Goal: Task Accomplishment & Management: Use online tool/utility

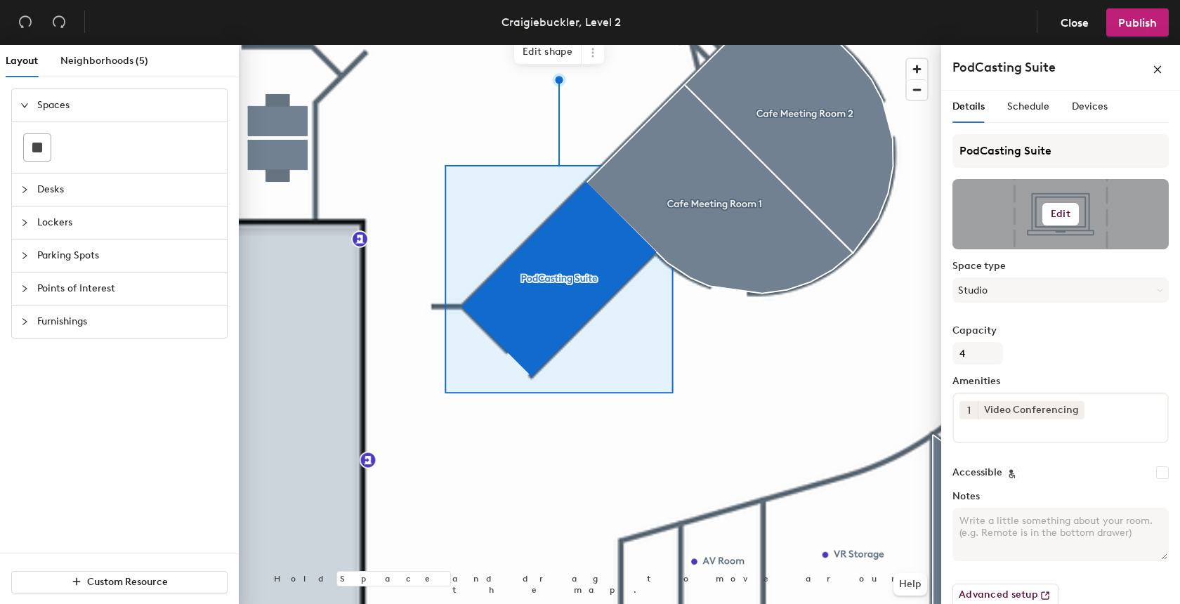
click at [1073, 211] on button "Edit" at bounding box center [1060, 214] width 37 height 22
click at [1030, 245] on input "file" at bounding box center [1071, 254] width 215 height 21
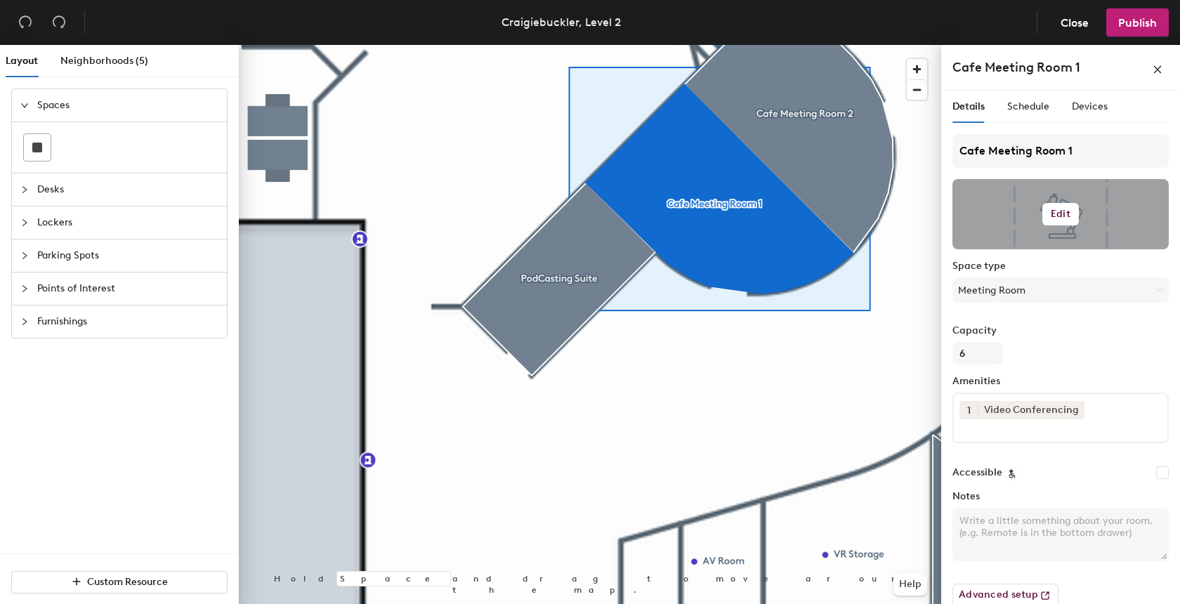
click at [1067, 209] on h6 "Edit" at bounding box center [1060, 214] width 20 height 11
click at [1027, 251] on input "file" at bounding box center [1071, 254] width 215 height 21
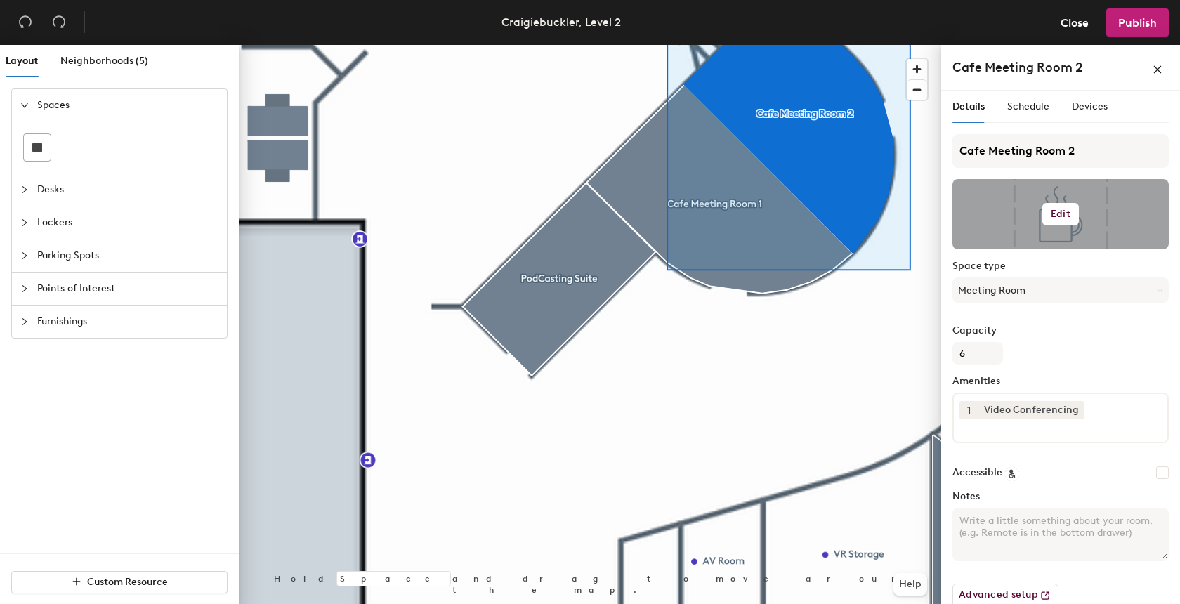
click at [1060, 216] on h6 "Edit" at bounding box center [1060, 214] width 20 height 11
click at [1019, 248] on input "file" at bounding box center [1071, 254] width 215 height 21
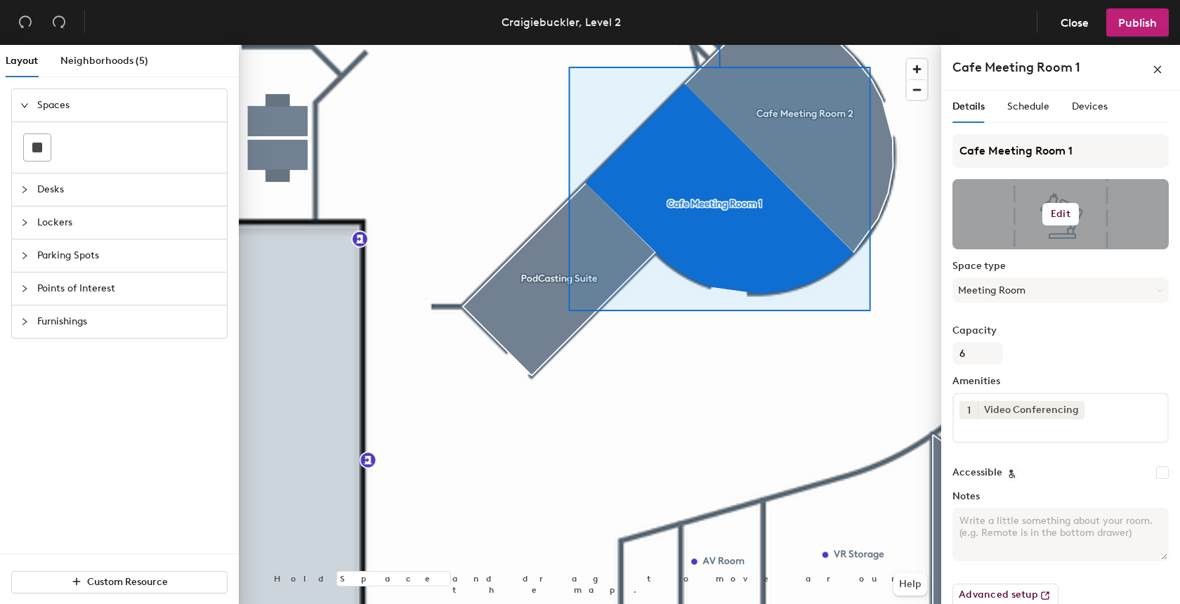
click at [1062, 213] on h6 "Edit" at bounding box center [1060, 214] width 20 height 11
click at [1036, 247] on input "file" at bounding box center [1071, 254] width 215 height 21
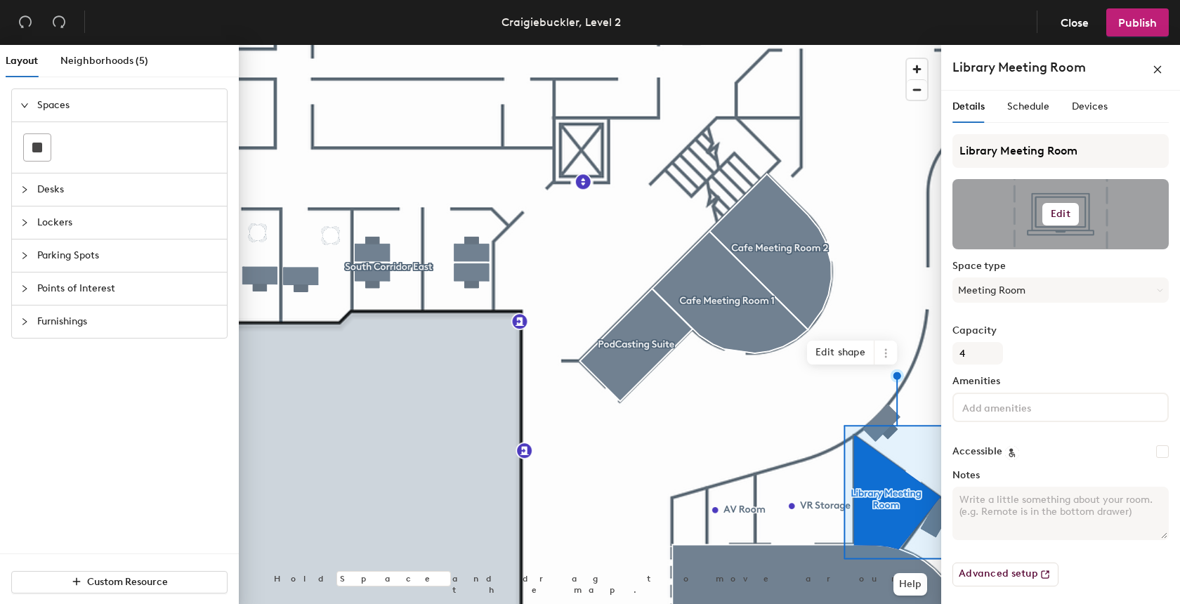
click at [1056, 213] on h6 "Edit" at bounding box center [1060, 214] width 20 height 11
click at [1017, 249] on input "file" at bounding box center [1071, 254] width 215 height 21
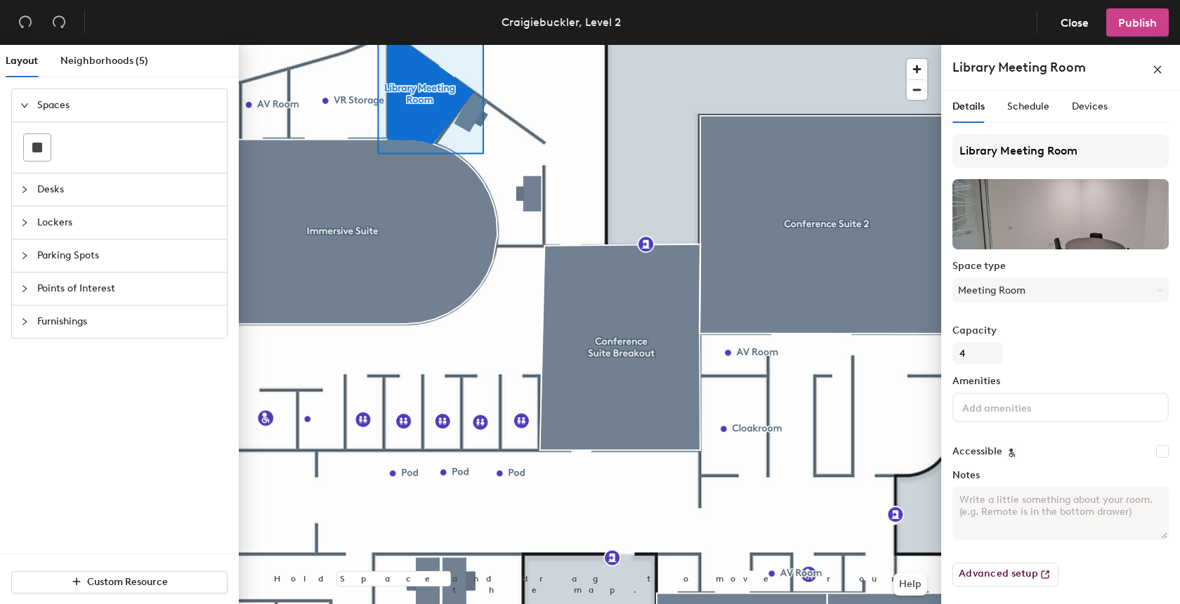
click at [1121, 19] on span "Publish" at bounding box center [1137, 22] width 39 height 13
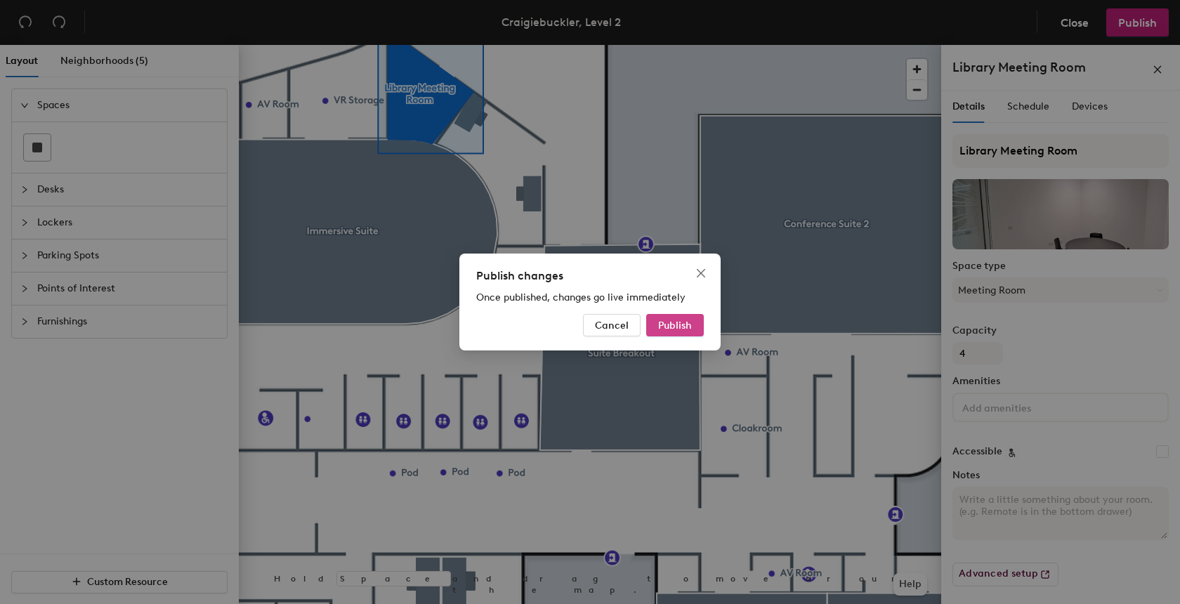
click at [668, 325] on span "Publish" at bounding box center [675, 325] width 34 height 12
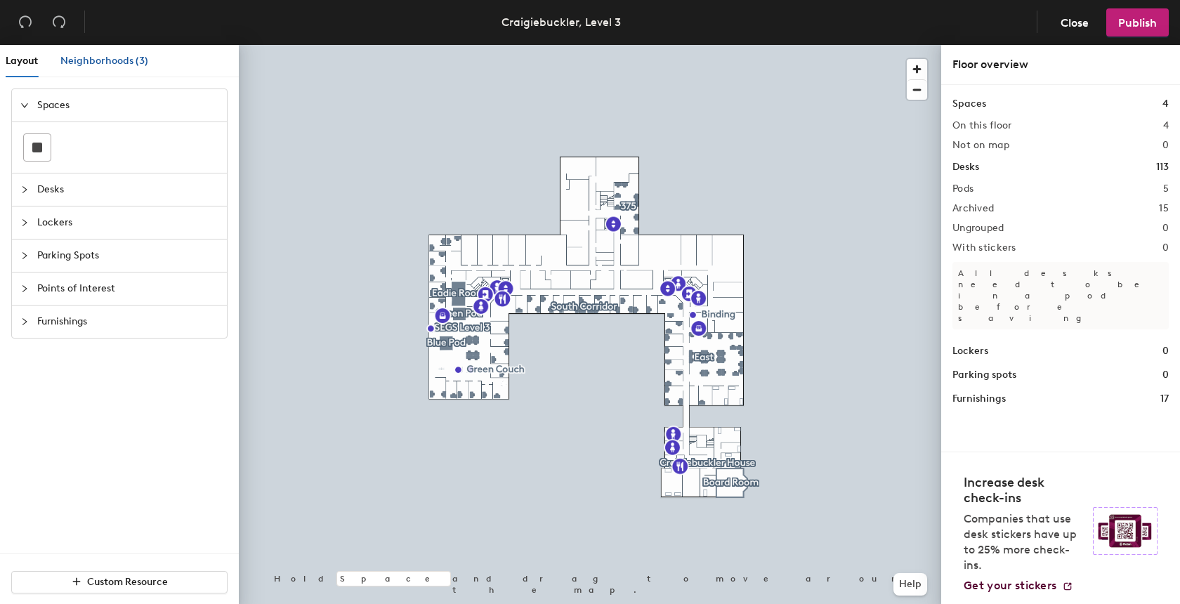
click at [98, 59] on span "Neighborhoods (3)" at bounding box center [104, 61] width 88 height 12
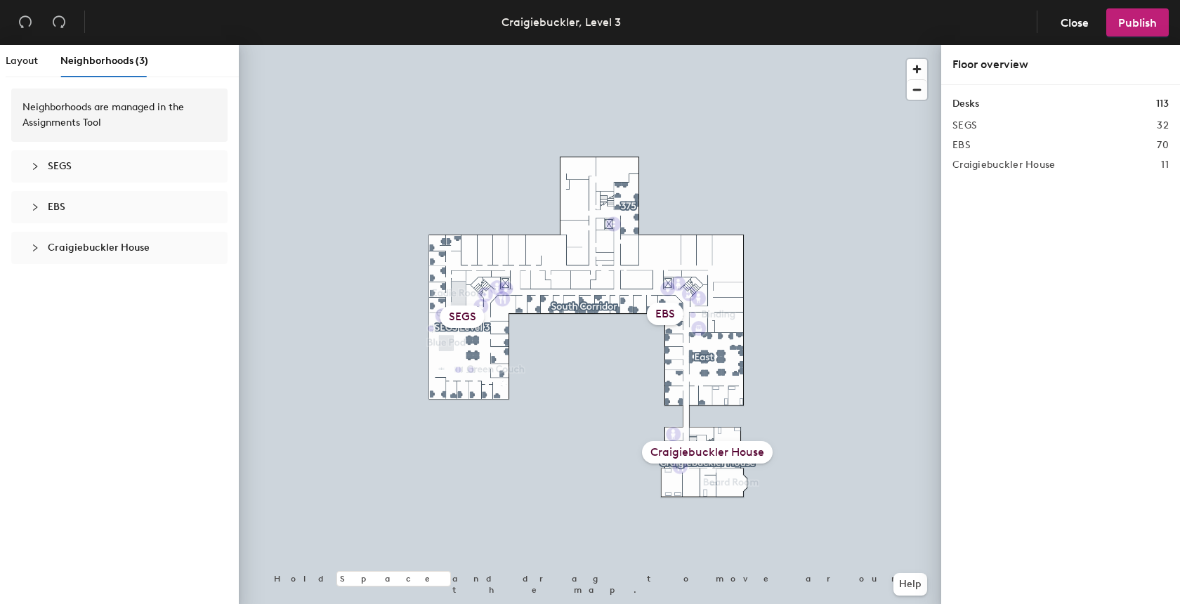
click at [80, 251] on span "Craigiebuckler House" at bounding box center [99, 248] width 102 height 12
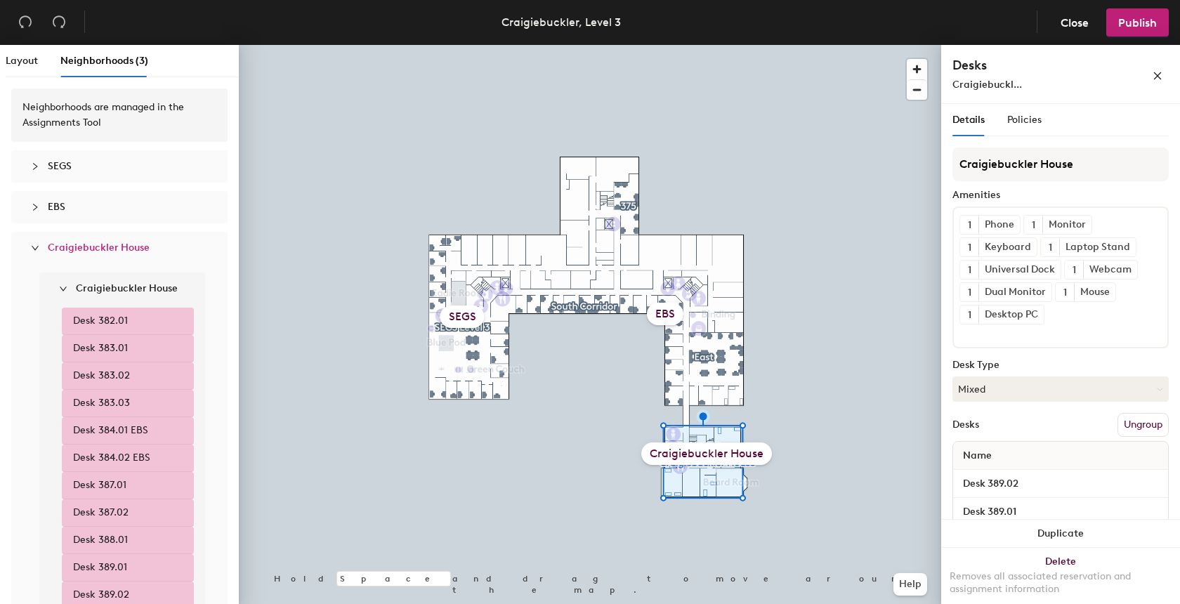
click at [60, 202] on span "EBS" at bounding box center [57, 207] width 18 height 12
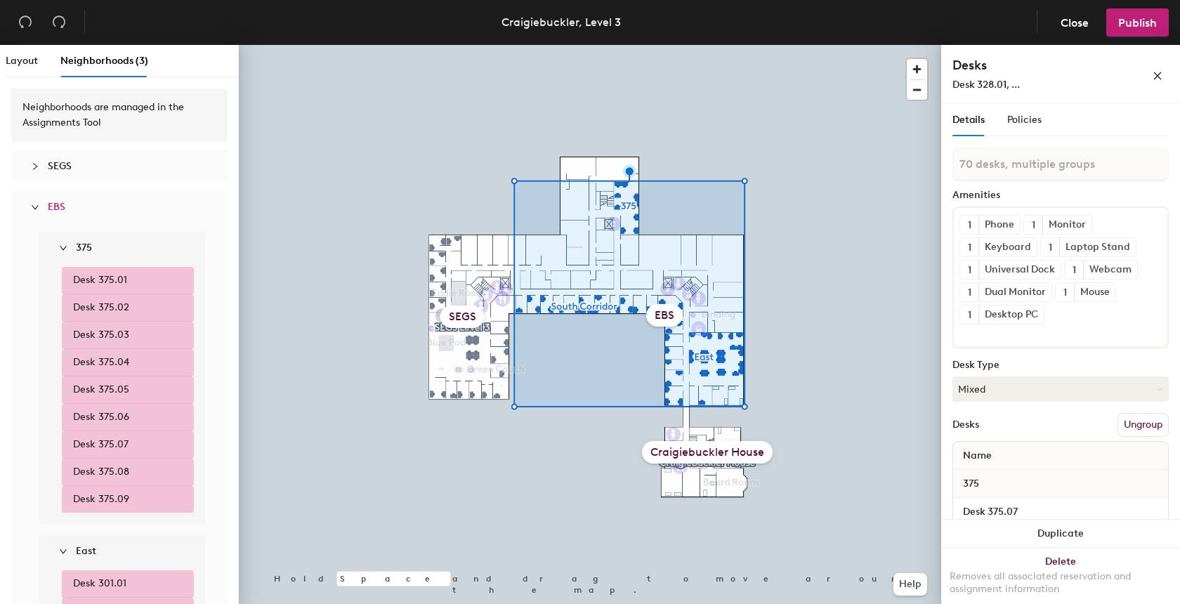
click at [64, 162] on span "SEGS" at bounding box center [60, 166] width 24 height 12
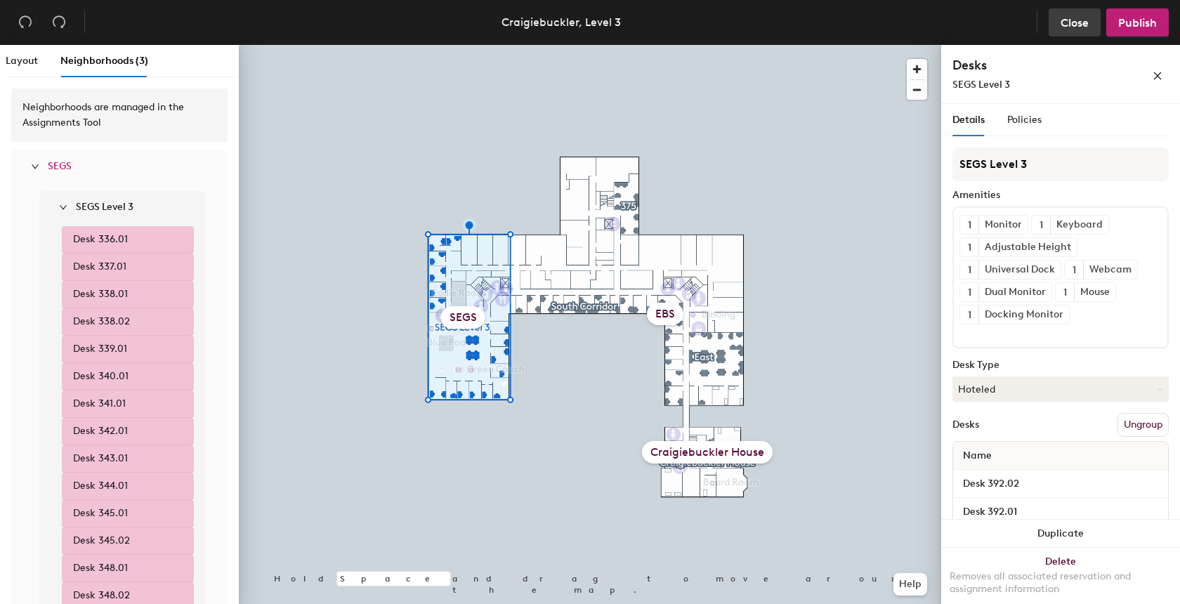
click at [1076, 25] on span "Close" at bounding box center [1074, 22] width 28 height 13
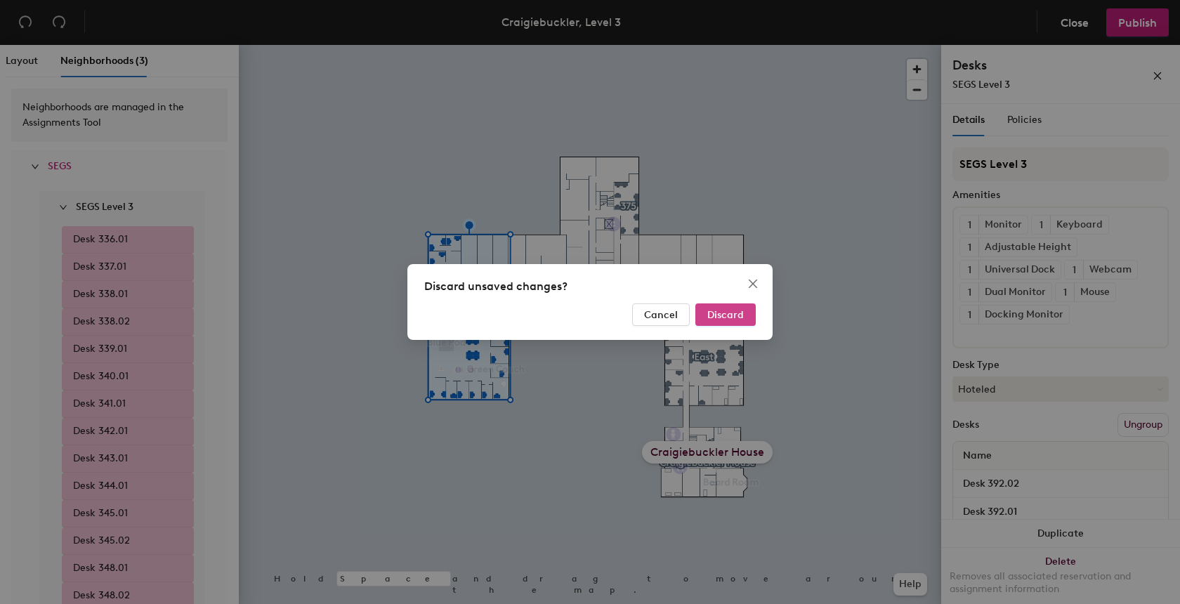
click at [727, 310] on span "Discard" at bounding box center [725, 315] width 37 height 12
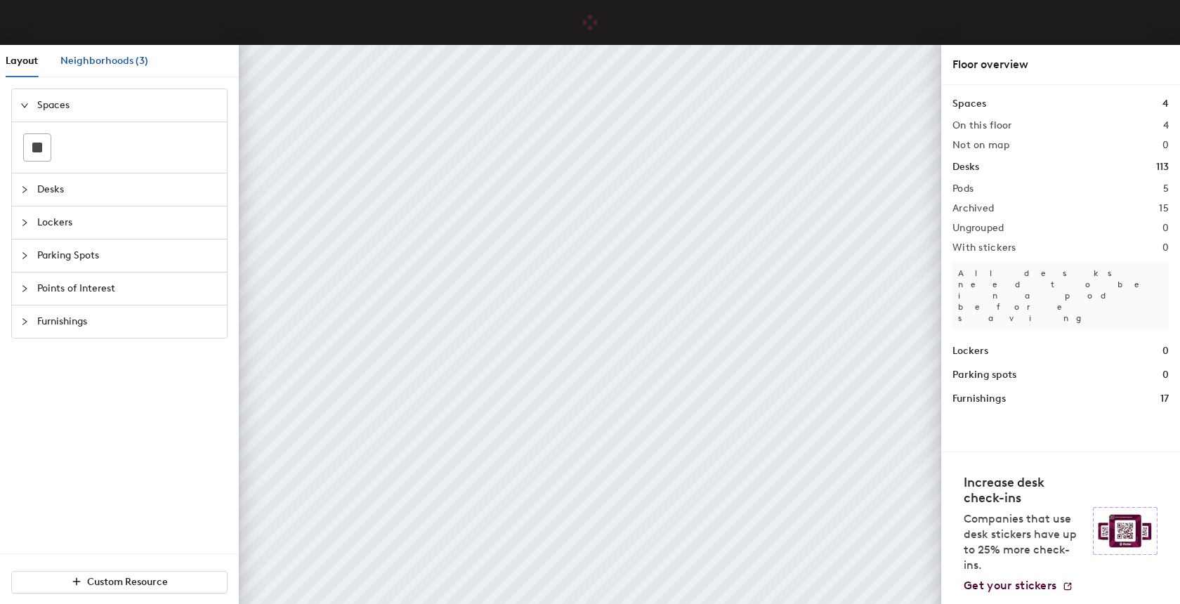
click at [115, 58] on span "Neighborhoods (3)" at bounding box center [104, 61] width 88 height 12
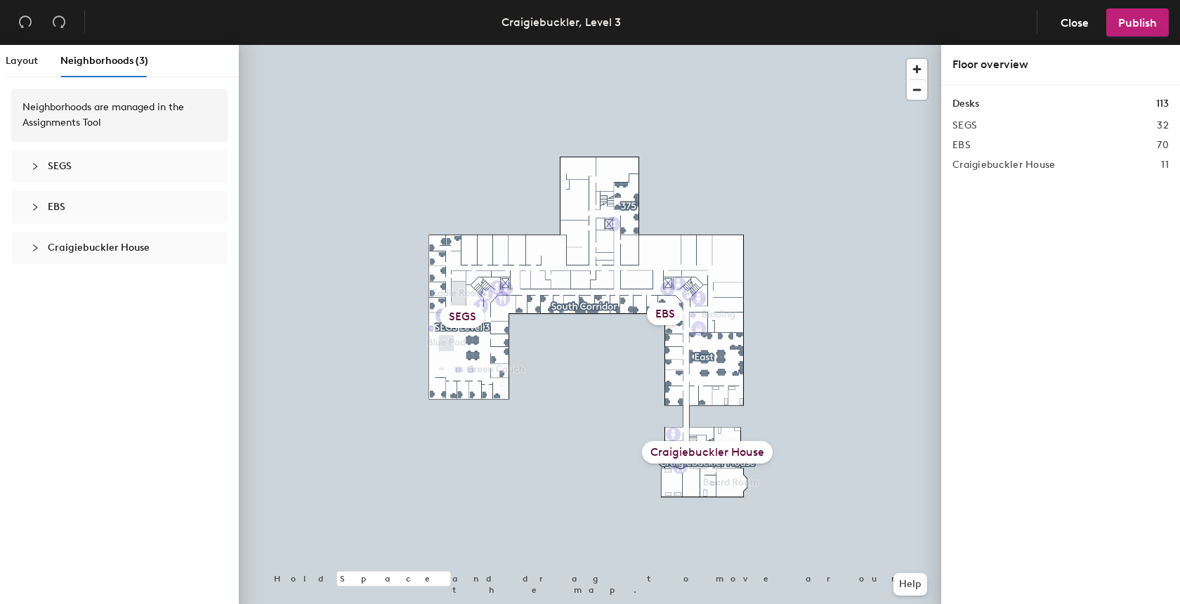
click at [103, 249] on span "Craigiebuckler House" at bounding box center [99, 248] width 102 height 12
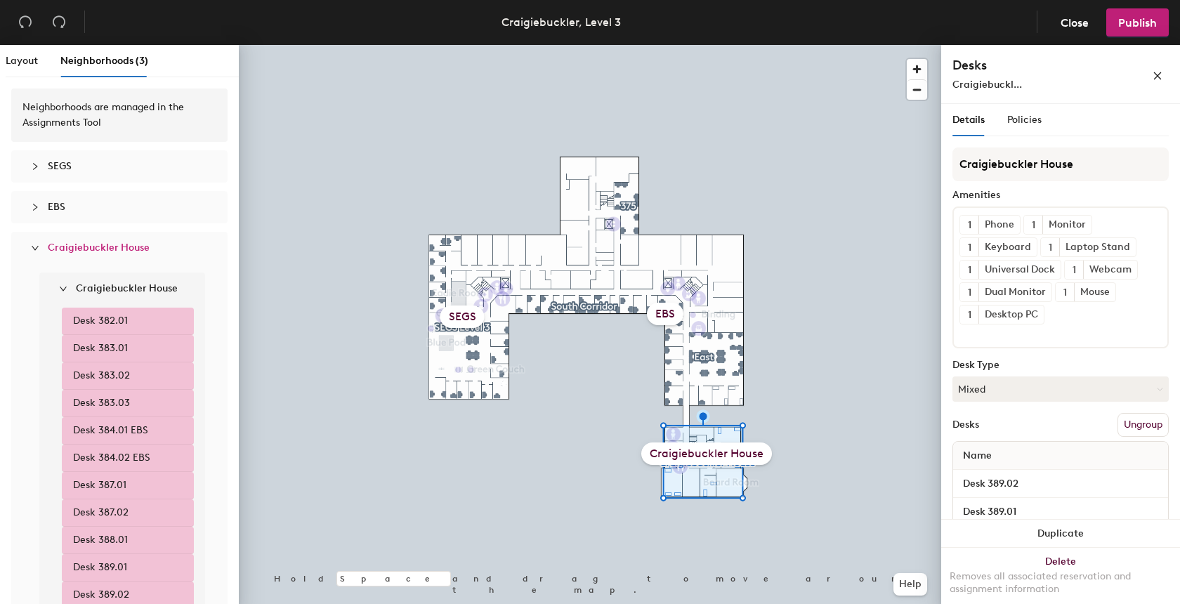
click at [664, 448] on div "Craigiebuckler House" at bounding box center [706, 453] width 131 height 22
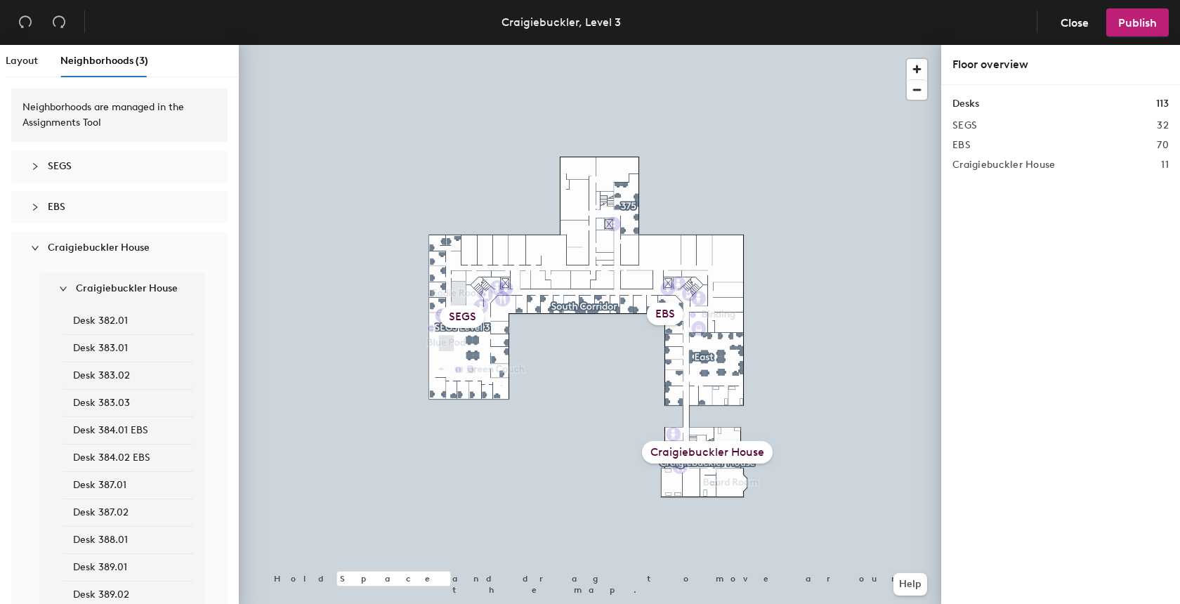
click at [697, 454] on div "Craigiebuckler House" at bounding box center [707, 452] width 131 height 22
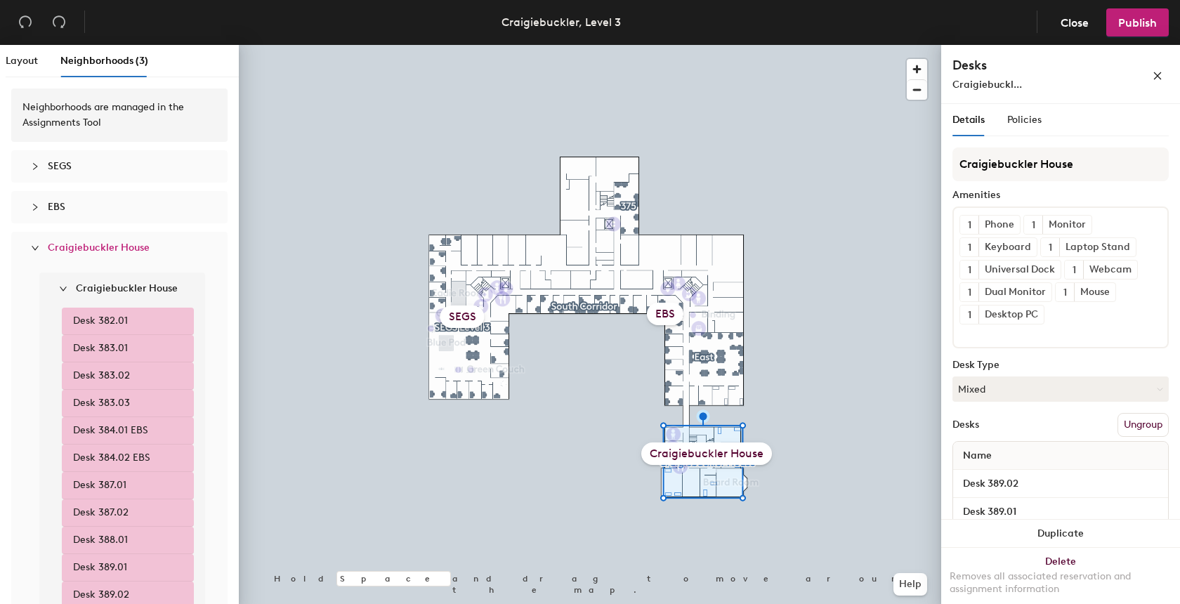
drag, startPoint x: 697, startPoint y: 454, endPoint x: 768, endPoint y: 458, distance: 71.7
click at [768, 458] on div "Craigiebuckler House" at bounding box center [706, 453] width 131 height 22
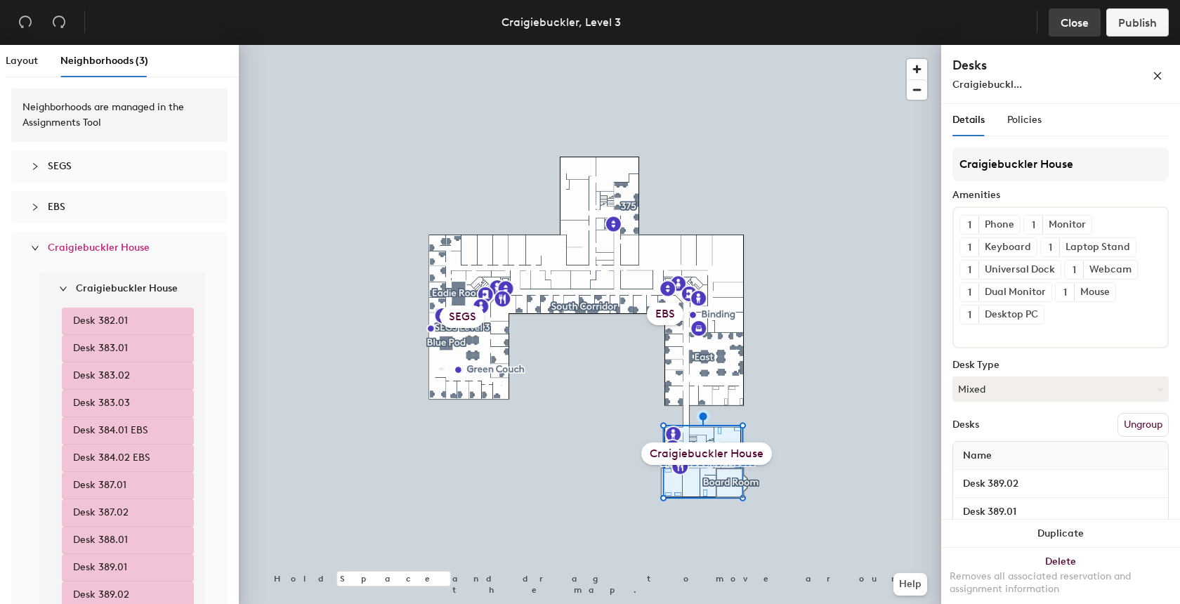
click at [1071, 23] on span "Close" at bounding box center [1074, 22] width 28 height 13
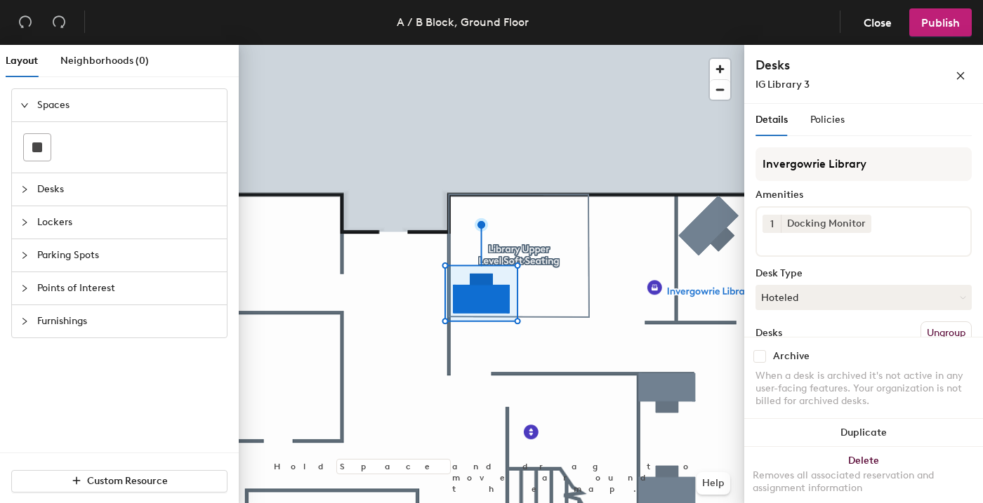
click at [897, 230] on div "1 Docking Monitor" at bounding box center [863, 231] width 216 height 51
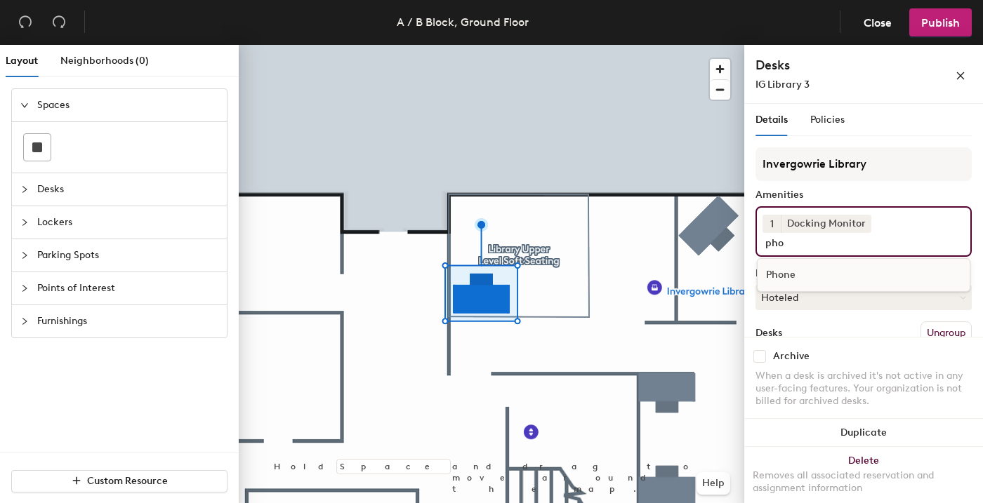
type input "pho"
click at [800, 278] on div "Phone" at bounding box center [864, 275] width 212 height 21
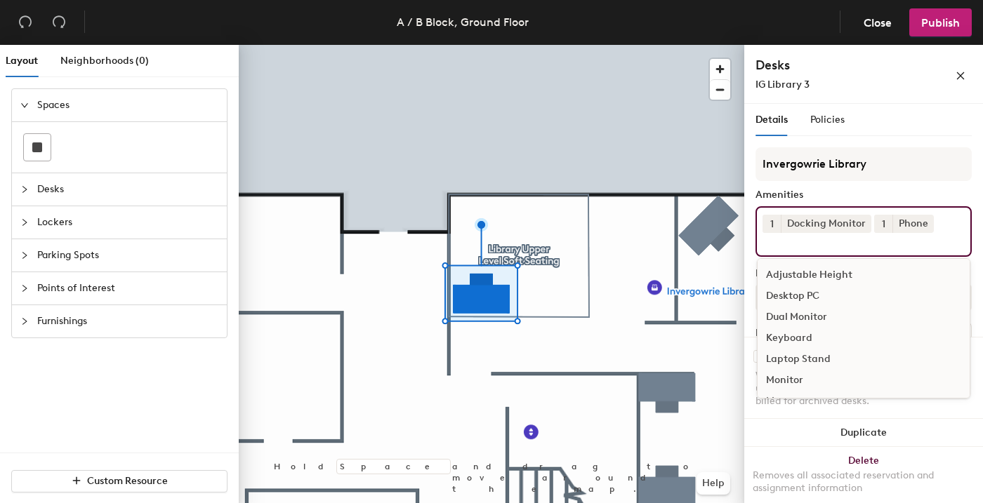
click at [807, 336] on div "Keyboard" at bounding box center [864, 338] width 212 height 21
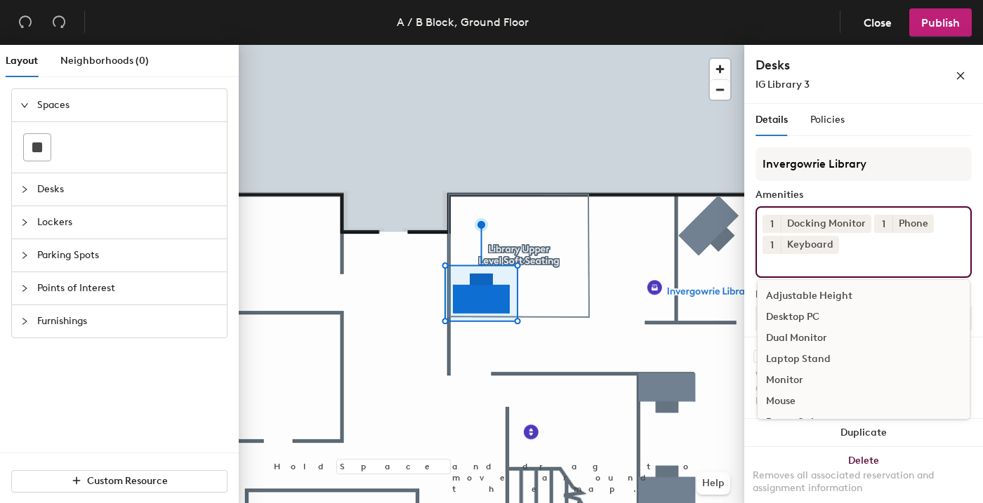
click at [796, 398] on div "Mouse" at bounding box center [864, 401] width 212 height 21
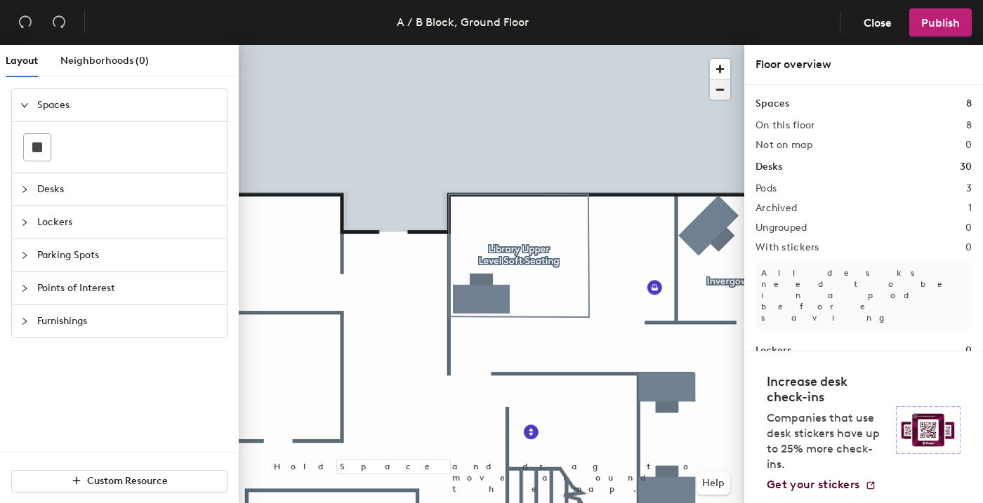
click at [719, 92] on span "button" at bounding box center [720, 90] width 20 height 20
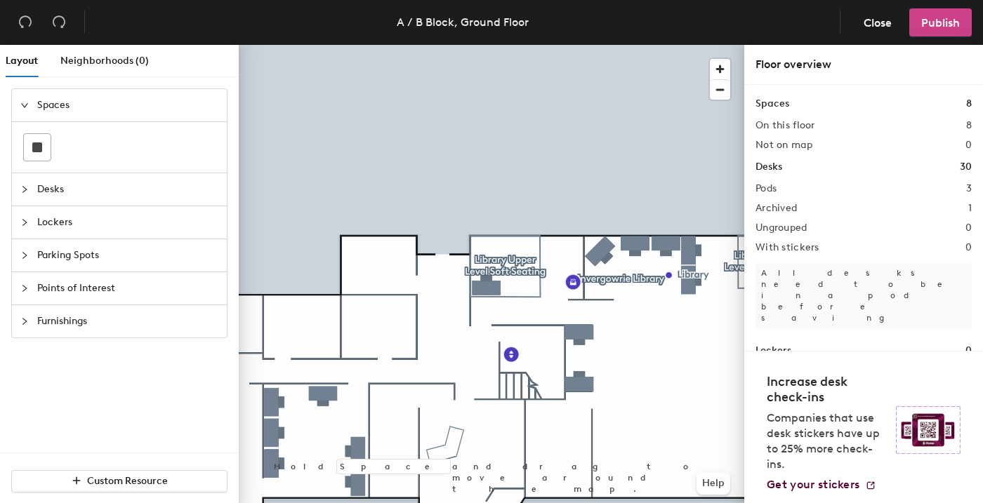
click at [946, 23] on span "Publish" at bounding box center [940, 22] width 39 height 13
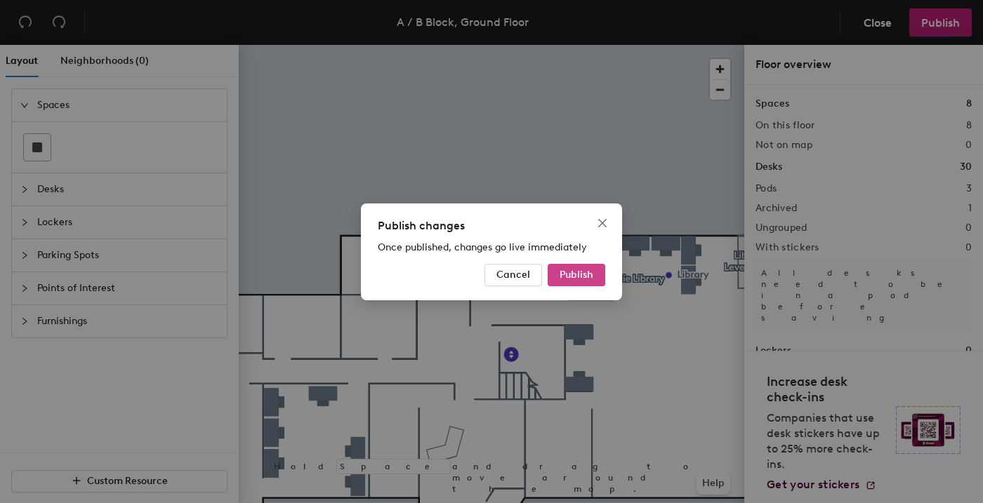
click at [572, 277] on span "Publish" at bounding box center [577, 275] width 34 height 12
